Goal: Task Accomplishment & Management: Manage account settings

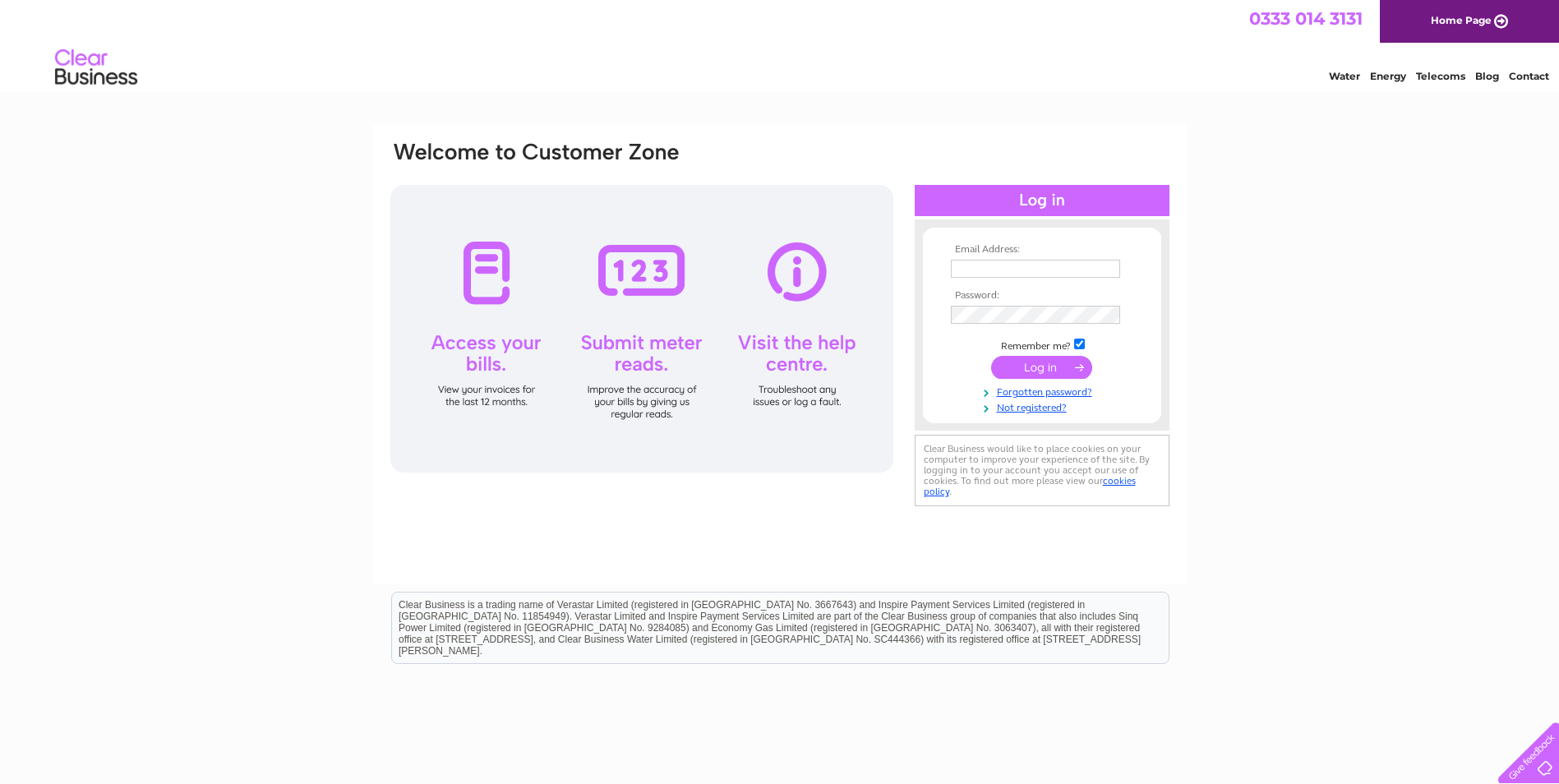
type input "info@cgscaffolding.co.uk"
click at [1052, 368] on input "submit" at bounding box center [1042, 367] width 101 height 23
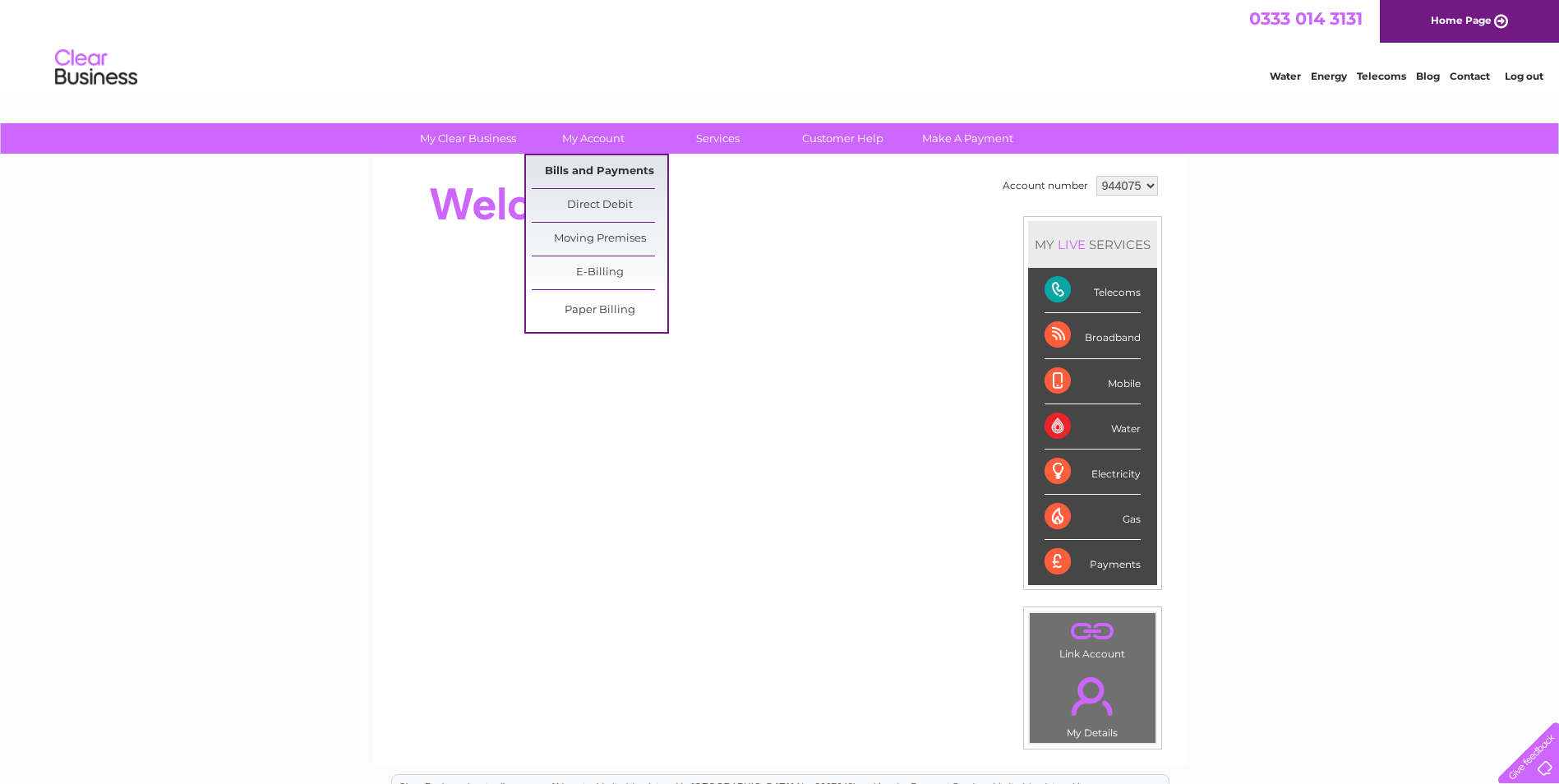
click at [616, 162] on link "Bills and Payments" at bounding box center [599, 171] width 135 height 32
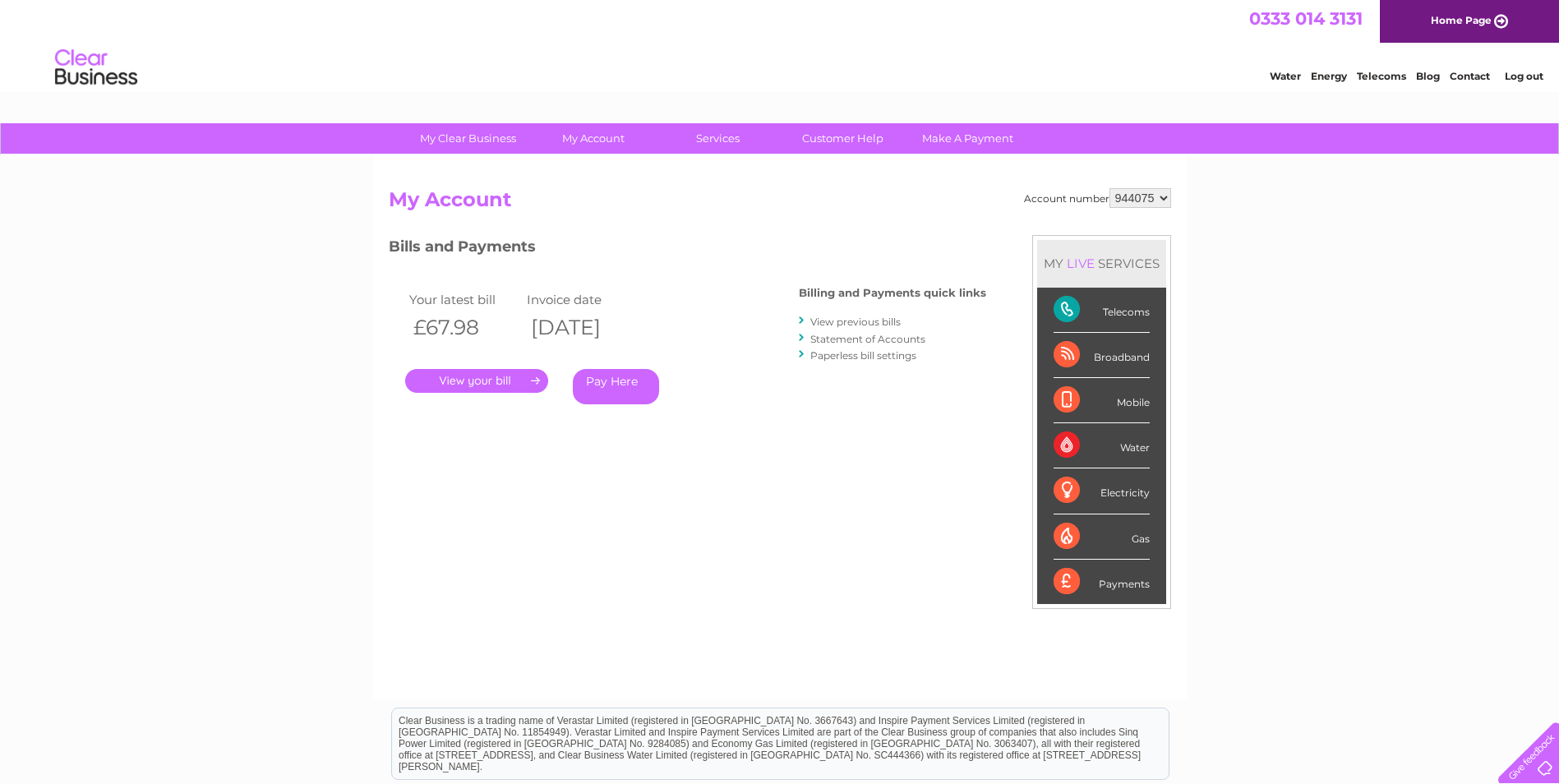
click at [506, 382] on link "." at bounding box center [476, 380] width 143 height 24
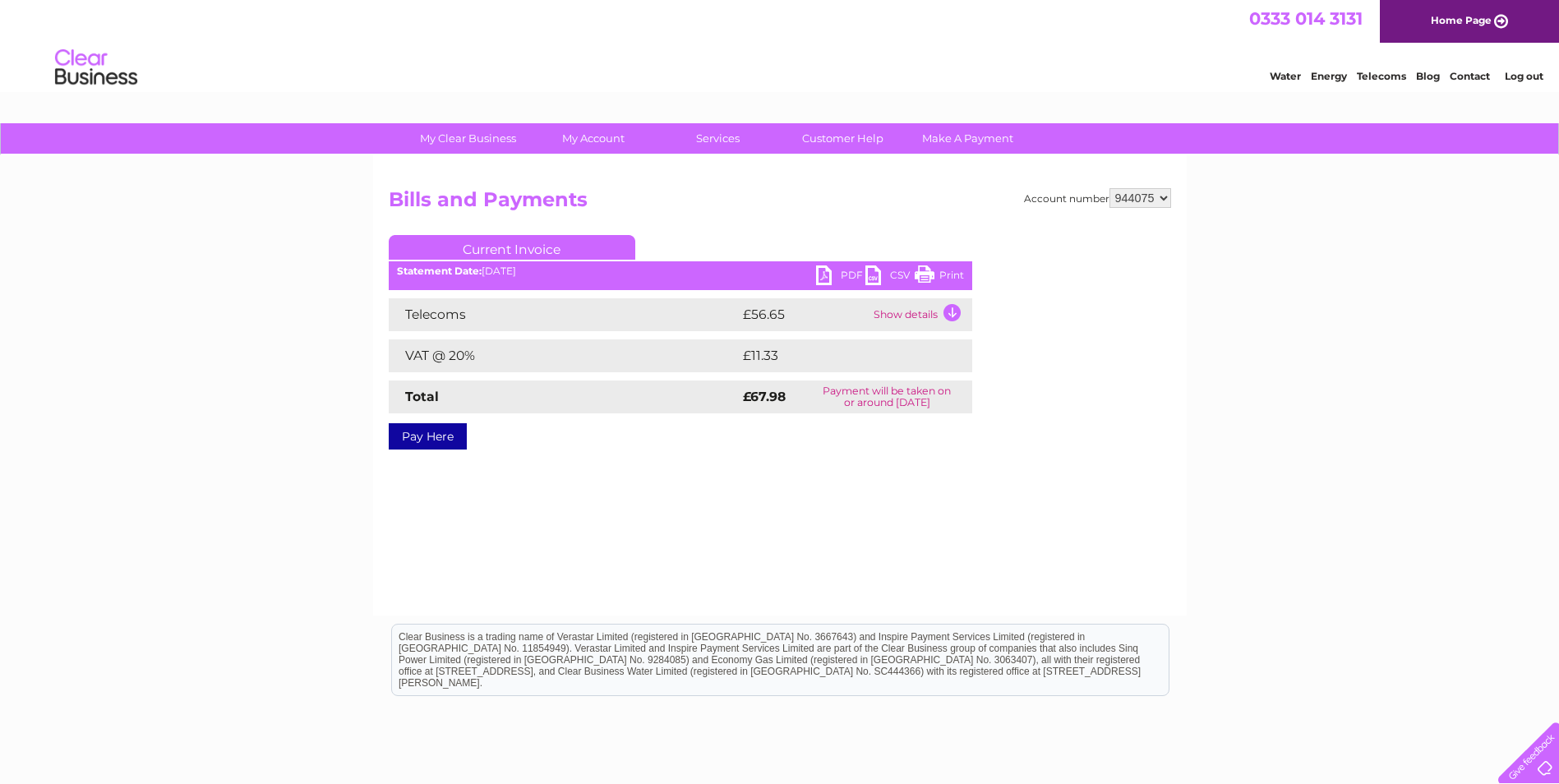
click at [853, 273] on link "PDF" at bounding box center [840, 277] width 50 height 24
